Goal: Complete application form: Complete application form

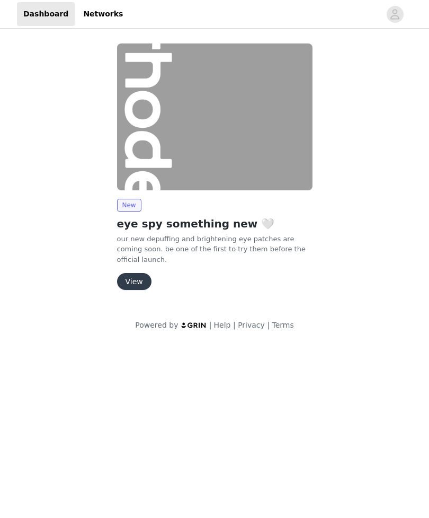
click at [140, 279] on button "View" at bounding box center [134, 281] width 34 height 17
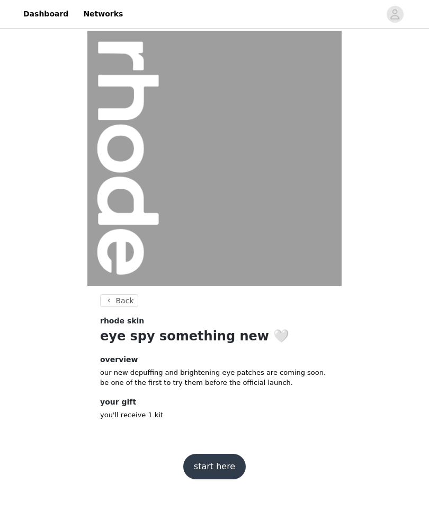
click at [223, 464] on button "start here" at bounding box center [214, 466] width 63 height 25
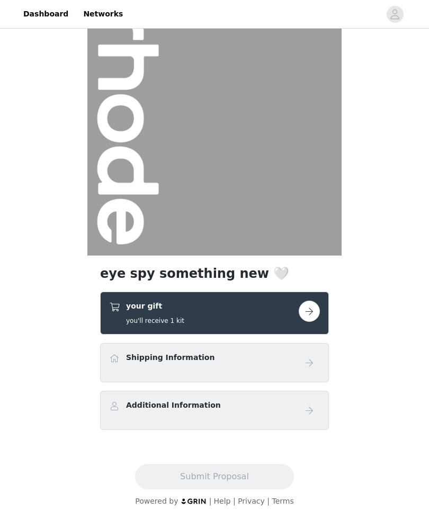
scroll to position [32, 0]
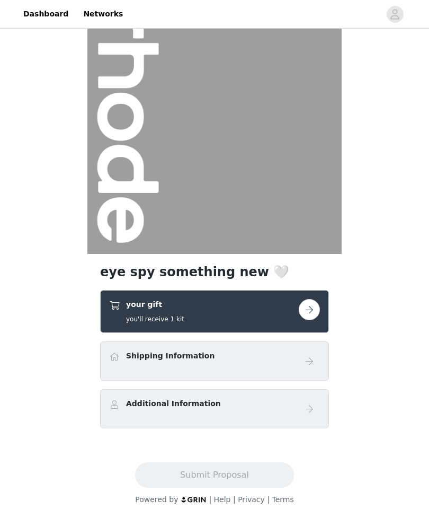
click at [310, 306] on button "button" at bounding box center [309, 309] width 21 height 21
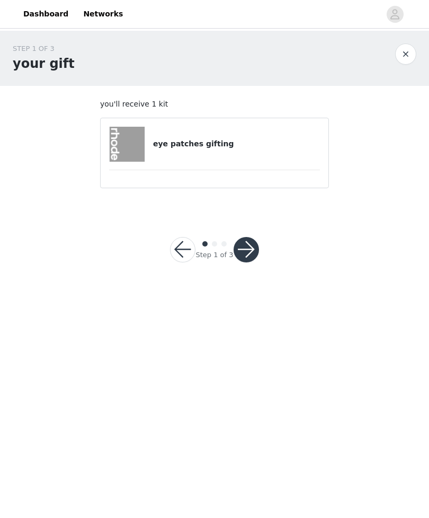
click at [250, 146] on h4 "eye patches gifting" at bounding box center [236, 143] width 167 height 11
click at [248, 249] on button "button" at bounding box center [246, 249] width 25 height 25
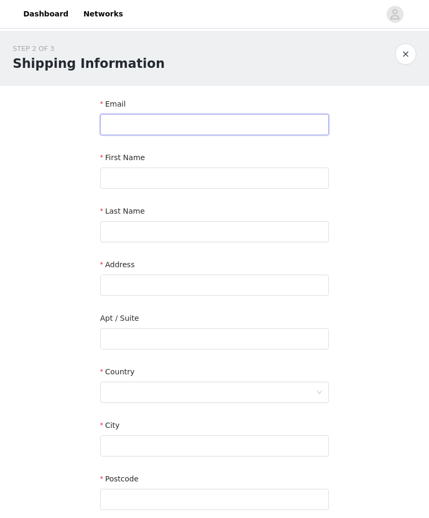
click at [285, 121] on input "text" at bounding box center [214, 124] width 229 height 21
type input "[EMAIL_ADDRESS][DOMAIN_NAME]"
click at [311, 164] on div "First Name" at bounding box center [214, 159] width 229 height 15
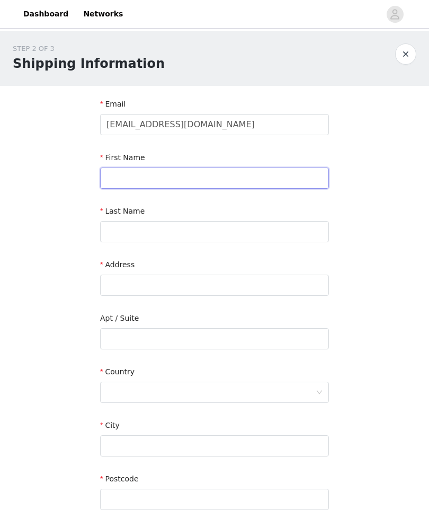
click at [303, 175] on input "text" at bounding box center [214, 178] width 229 height 21
type input "[PERSON_NAME]"
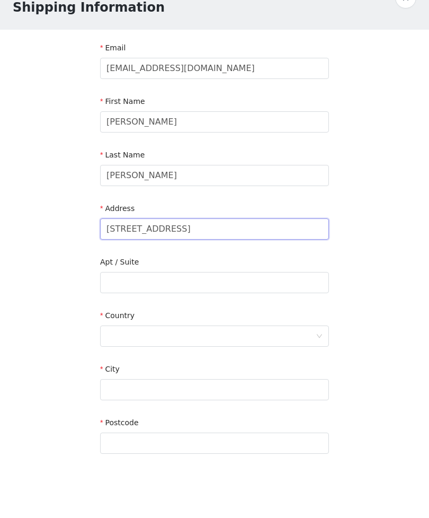
type input "[STREET_ADDRESS]"
click at [269, 382] on div at bounding box center [211, 392] width 209 height 20
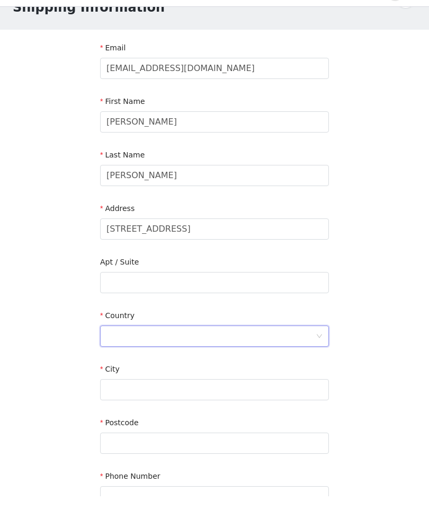
scroll to position [40, 0]
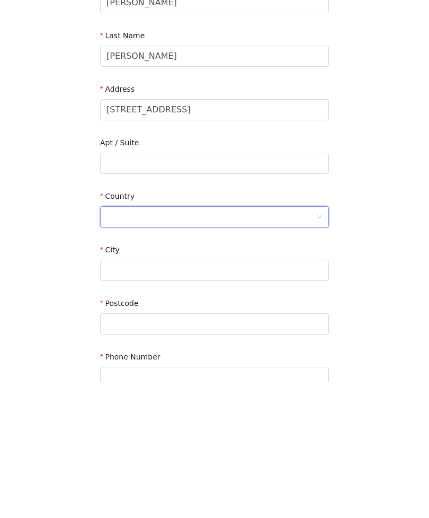
click at [322, 349] on icon "icon: down" at bounding box center [319, 352] width 6 height 6
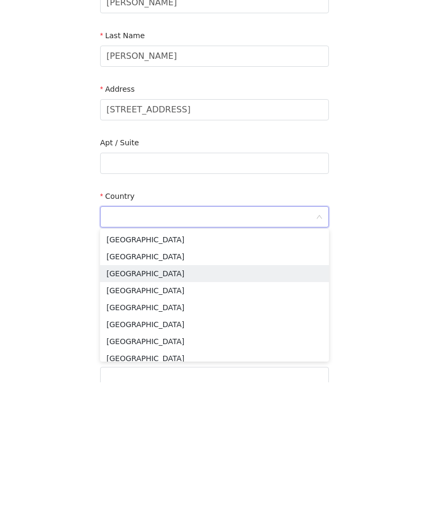
click at [213, 401] on li "[GEOGRAPHIC_DATA]" at bounding box center [214, 409] width 229 height 17
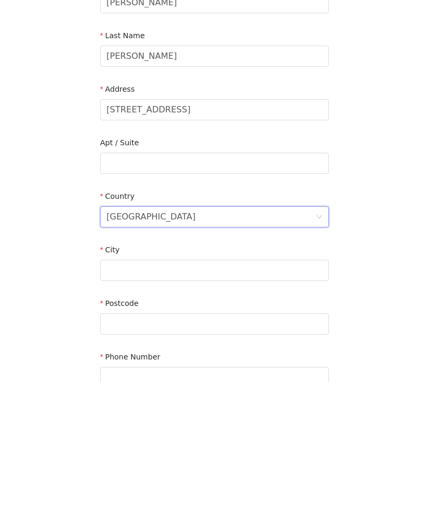
scroll to position [117, 0]
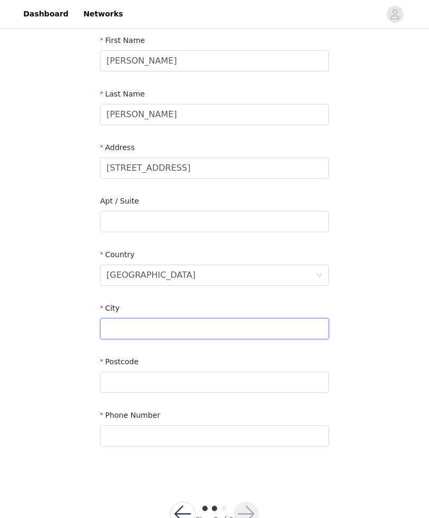
click at [238, 337] on input "text" at bounding box center [214, 328] width 229 height 21
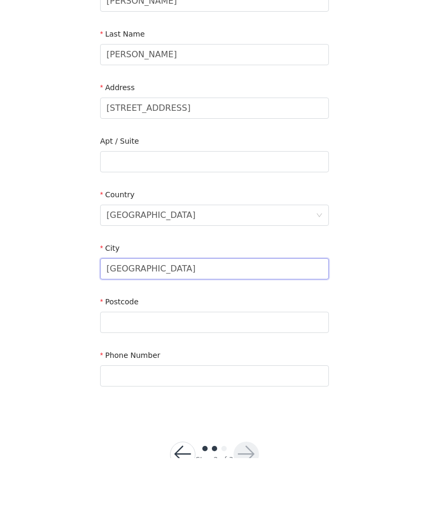
type input "[GEOGRAPHIC_DATA]"
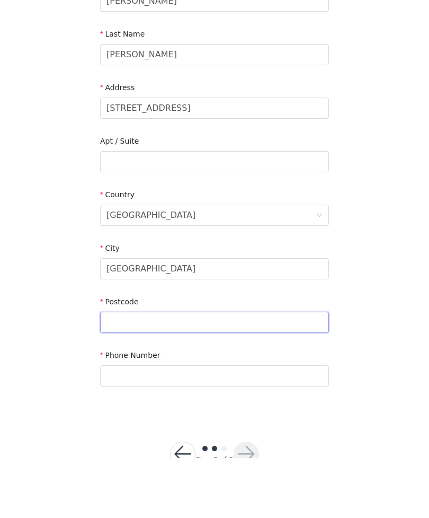
click at [286, 372] on input "text" at bounding box center [214, 382] width 229 height 21
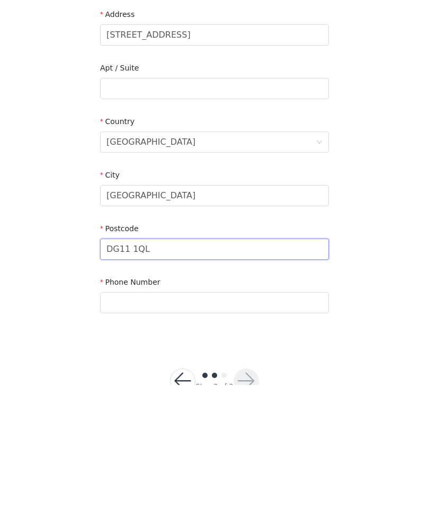
type input "DG11 1QL"
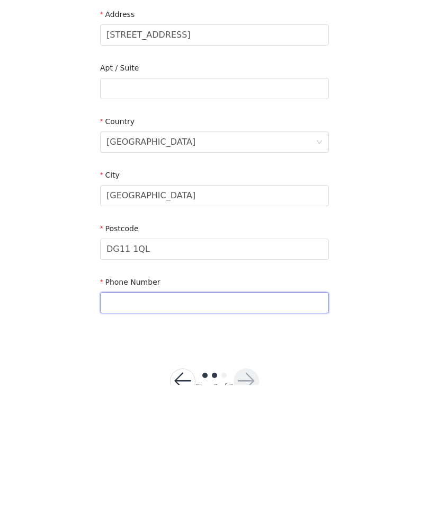
click at [274, 425] on input "text" at bounding box center [214, 435] width 229 height 21
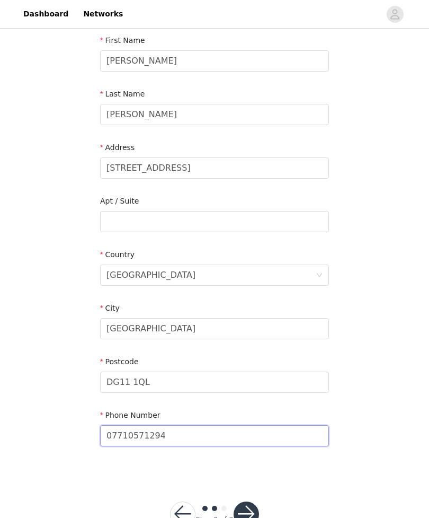
type input "07710571294"
click at [247, 513] on button "button" at bounding box center [246, 513] width 25 height 25
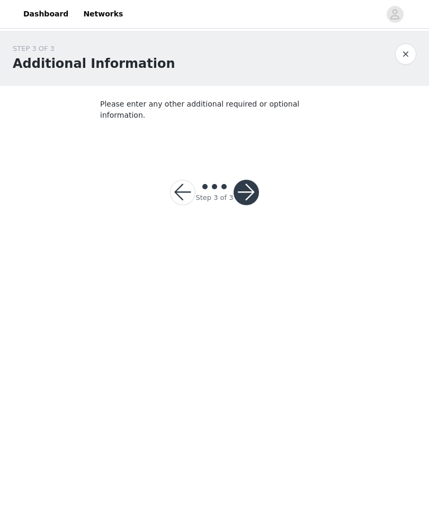
click at [246, 180] on button "button" at bounding box center [246, 192] width 25 height 25
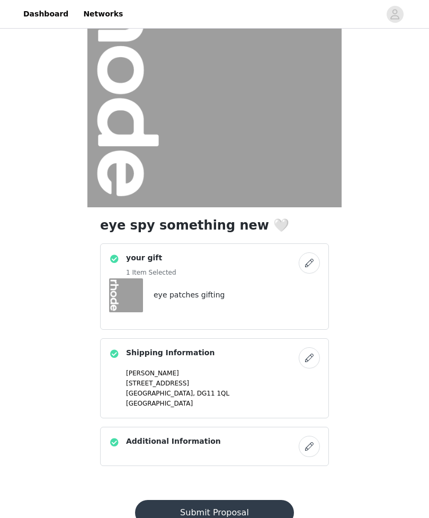
scroll to position [82, 0]
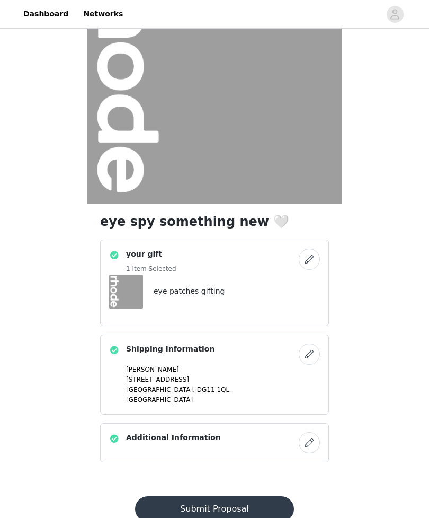
click at [237, 505] on button "Submit Proposal" at bounding box center [214, 508] width 159 height 25
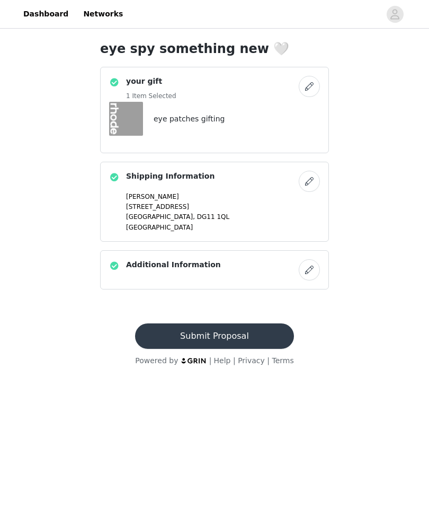
scroll to position [0, 0]
